Goal: Task Accomplishment & Management: Complete application form

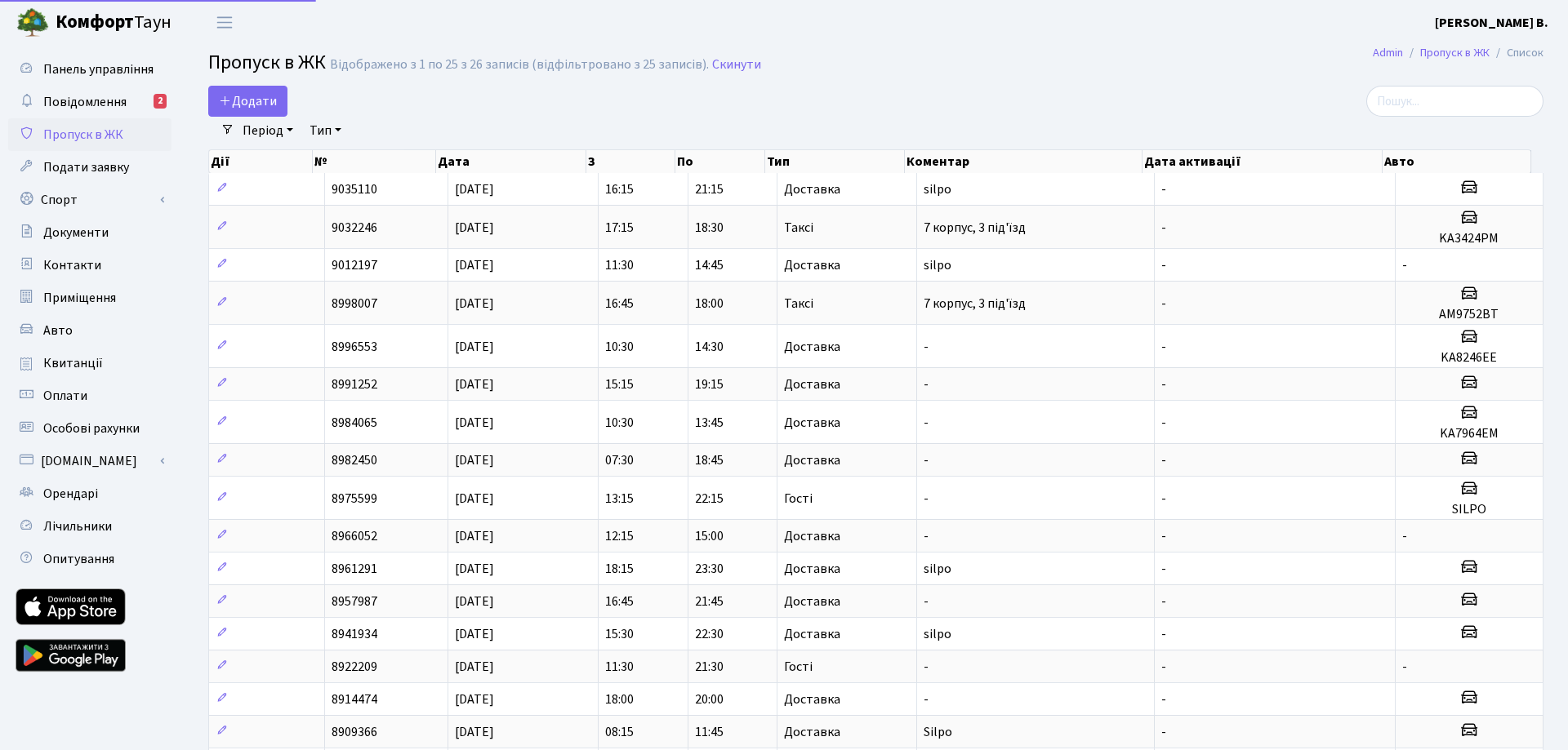
select select "25"
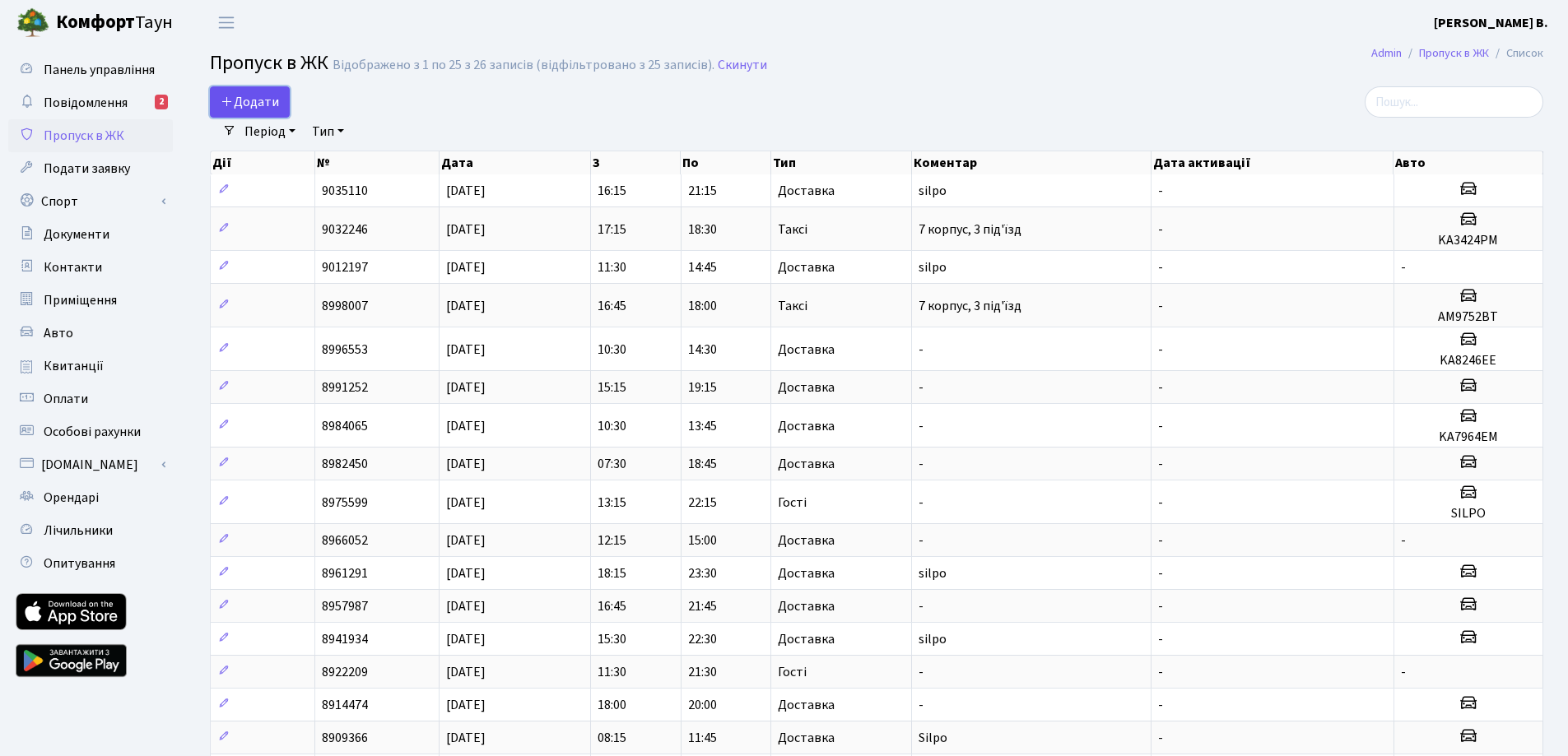
click at [271, 102] on span "Додати" at bounding box center [250, 102] width 59 height 18
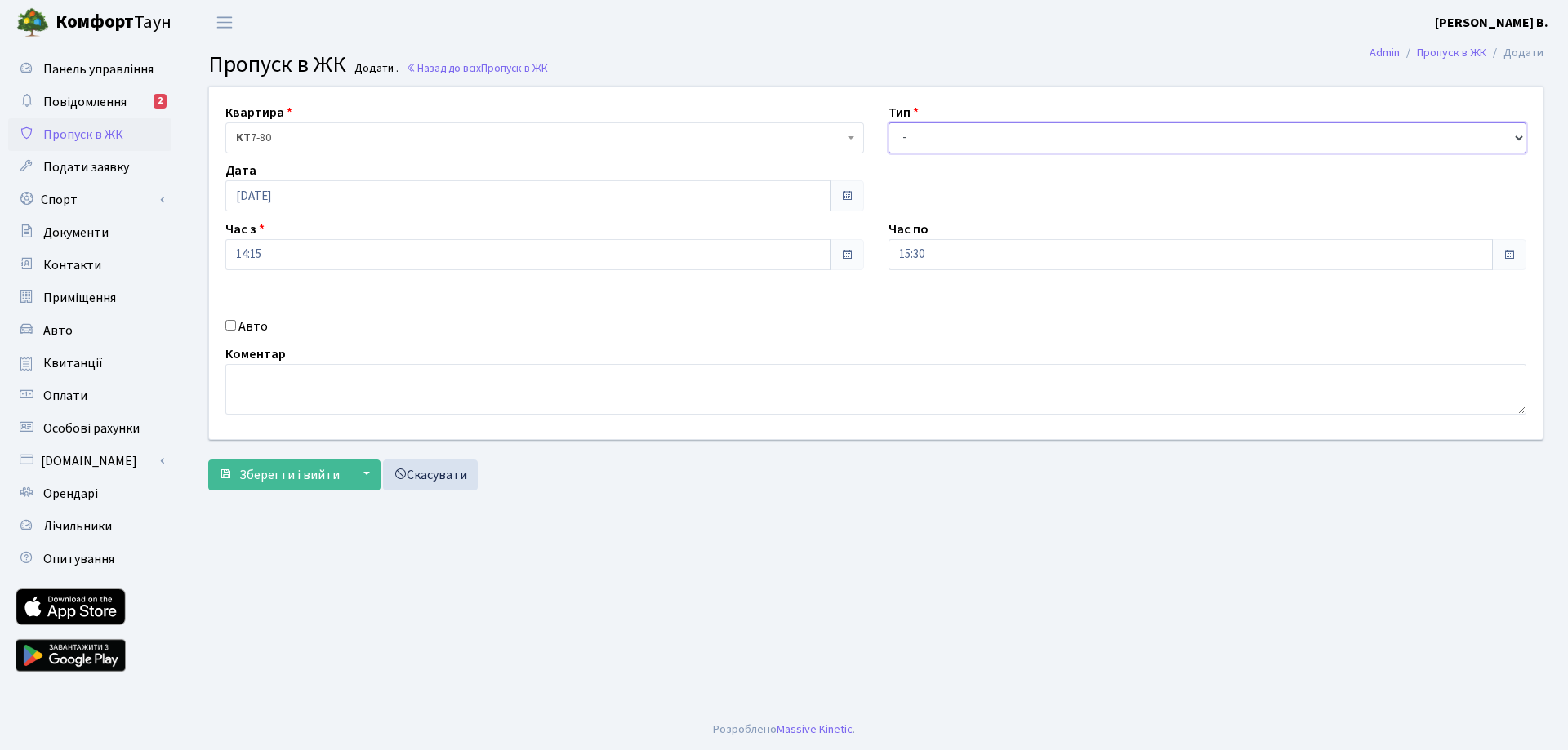
click at [1011, 137] on select "- Доставка Таксі Гості Сервіс" at bounding box center [1208, 137] width 639 height 31
click at [939, 153] on select "- Доставка Таксі Гості Сервіс" at bounding box center [1208, 137] width 639 height 31
click at [940, 149] on select "- Доставка Таксі Гості Сервіс" at bounding box center [1208, 137] width 639 height 31
click at [888, 122] on select "- Доставка Таксі Гості Сервіс" at bounding box center [1208, 137] width 639 height 31
click at [935, 146] on select "- Доставка Таксі Гості Сервіс" at bounding box center [1208, 137] width 639 height 31
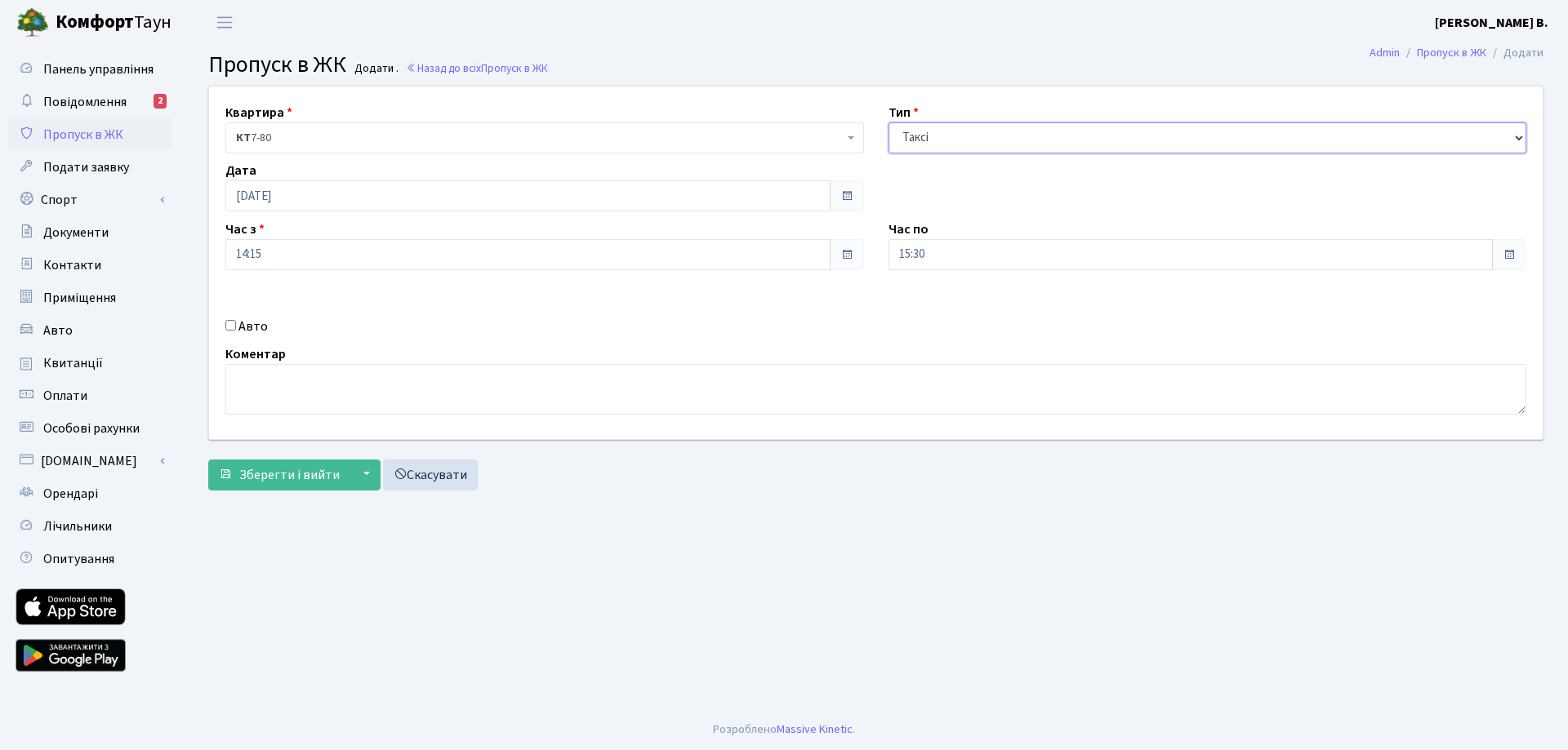
select select "1"
click at [888, 122] on select "- Доставка Таксі Гості Сервіс" at bounding box center [1208, 137] width 639 height 31
click at [966, 265] on input "15:30" at bounding box center [1191, 254] width 605 height 31
click at [943, 310] on icon at bounding box center [934, 311] width 44 height 44
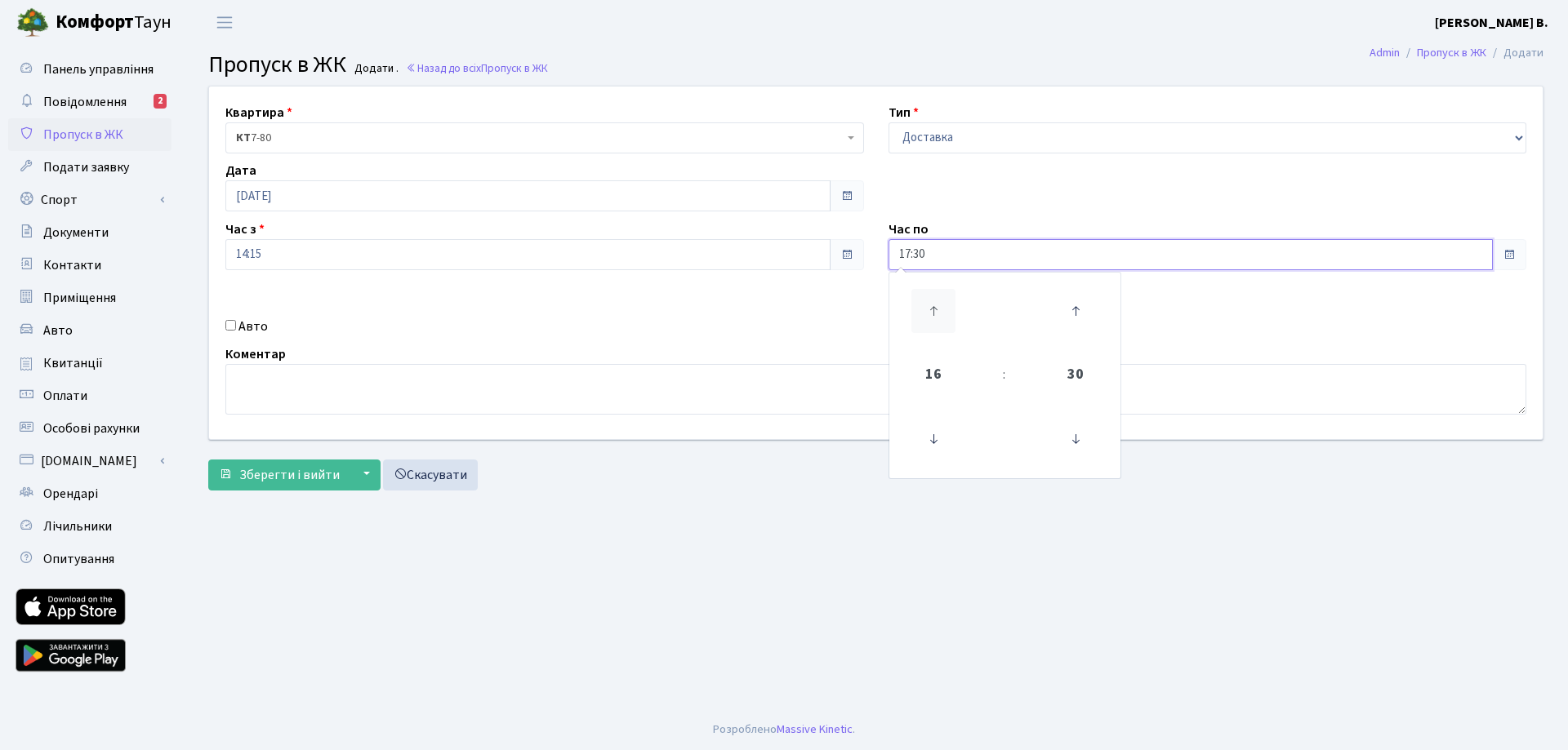
click at [943, 310] on icon at bounding box center [934, 311] width 44 height 44
click at [942, 310] on icon at bounding box center [934, 311] width 44 height 44
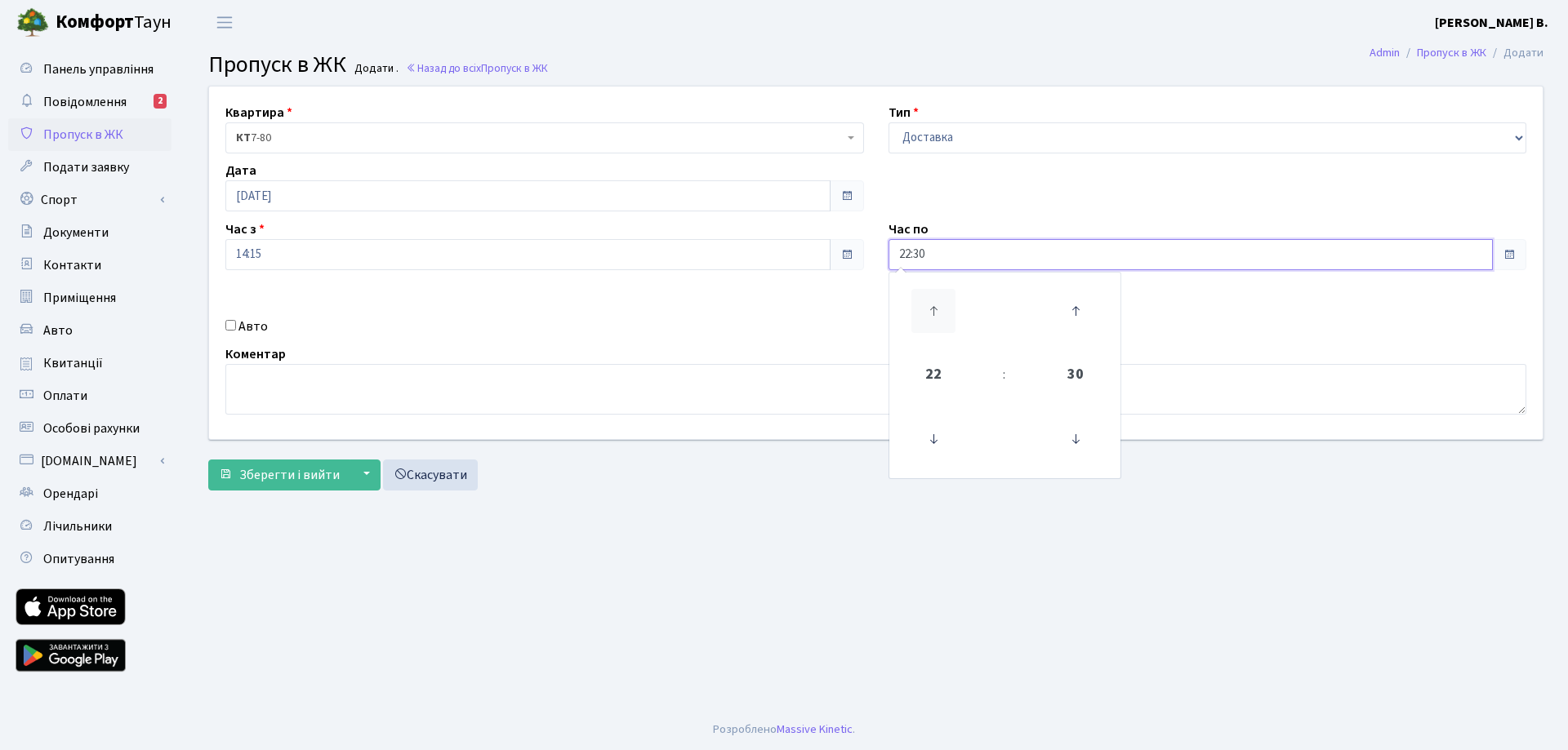
click at [942, 310] on icon at bounding box center [934, 311] width 44 height 44
type input "23:30"
click at [240, 322] on label "Авто" at bounding box center [253, 326] width 29 height 19
click at [236, 322] on input "Авто" at bounding box center [231, 325] width 11 height 11
checkbox input "true"
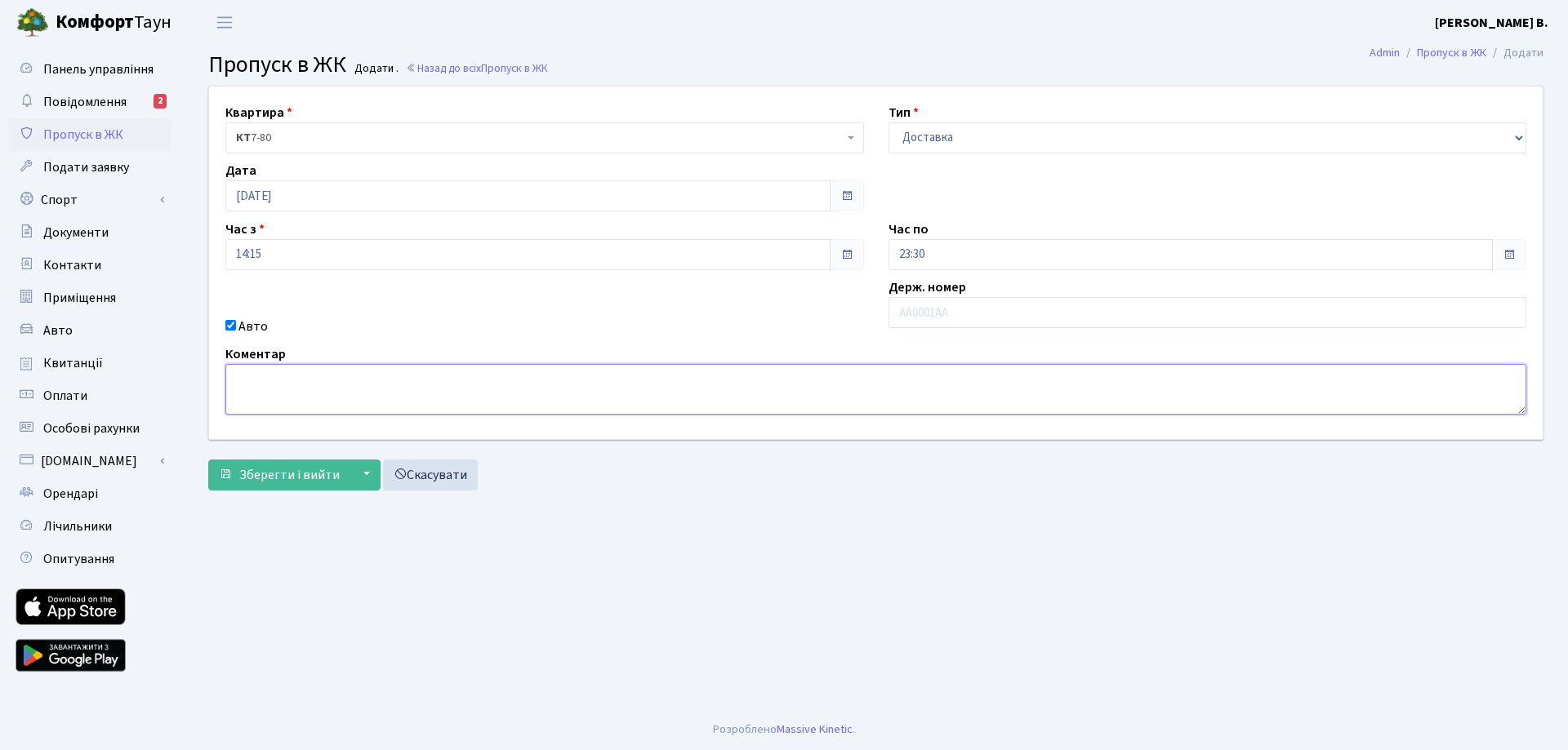
click at [285, 400] on textarea at bounding box center [876, 389] width 1302 height 50
type textarea "silpo"
click at [231, 482] on button "Зберегти і вийти" at bounding box center [279, 475] width 142 height 31
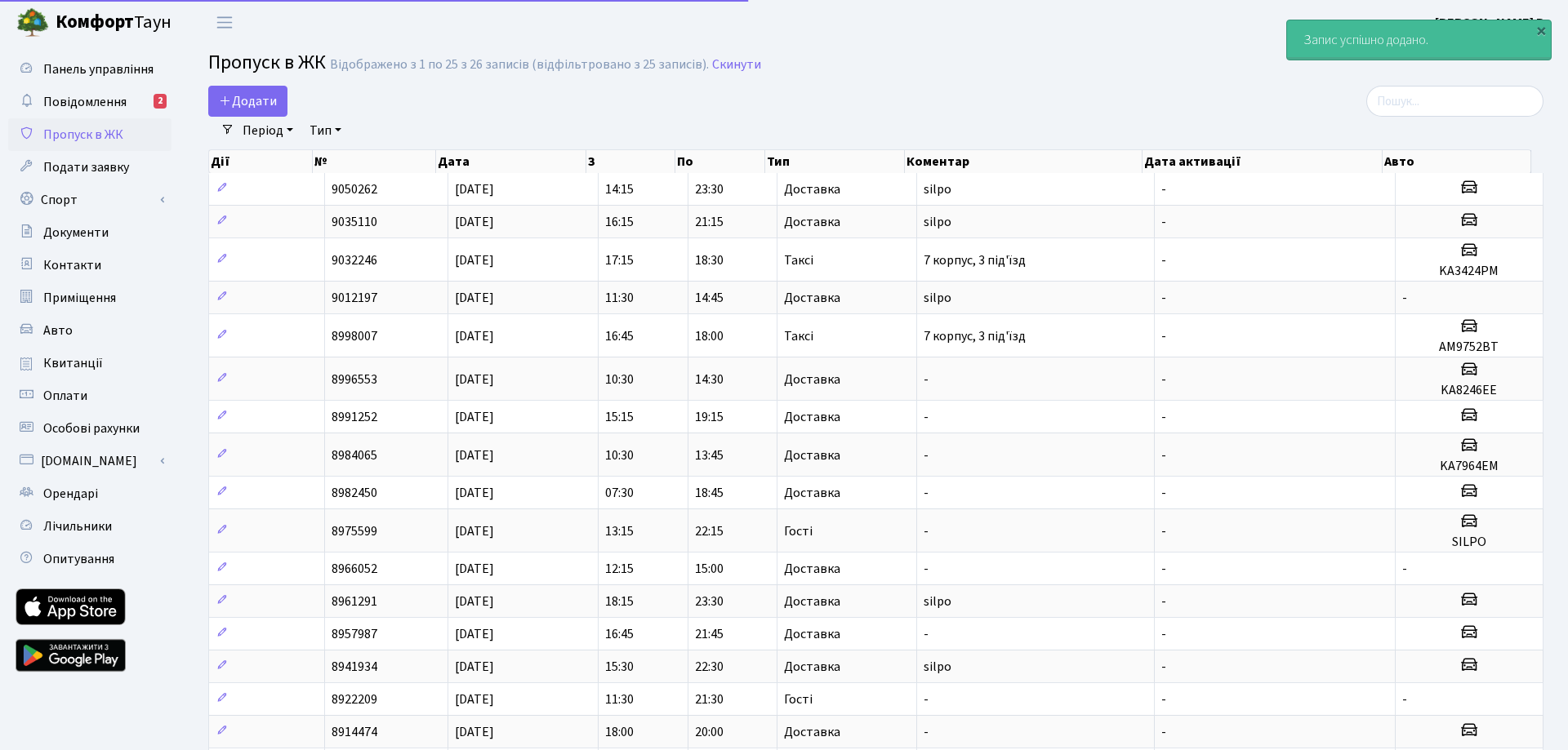
select select "25"
